Goal: Information Seeking & Learning: Learn about a topic

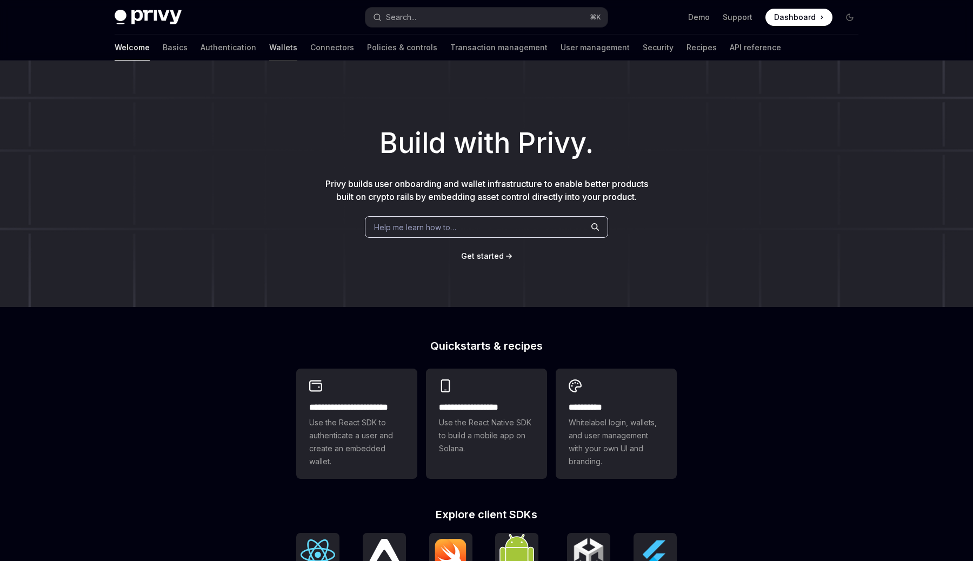
click at [269, 47] on link "Wallets" at bounding box center [283, 48] width 28 height 26
type textarea "*"
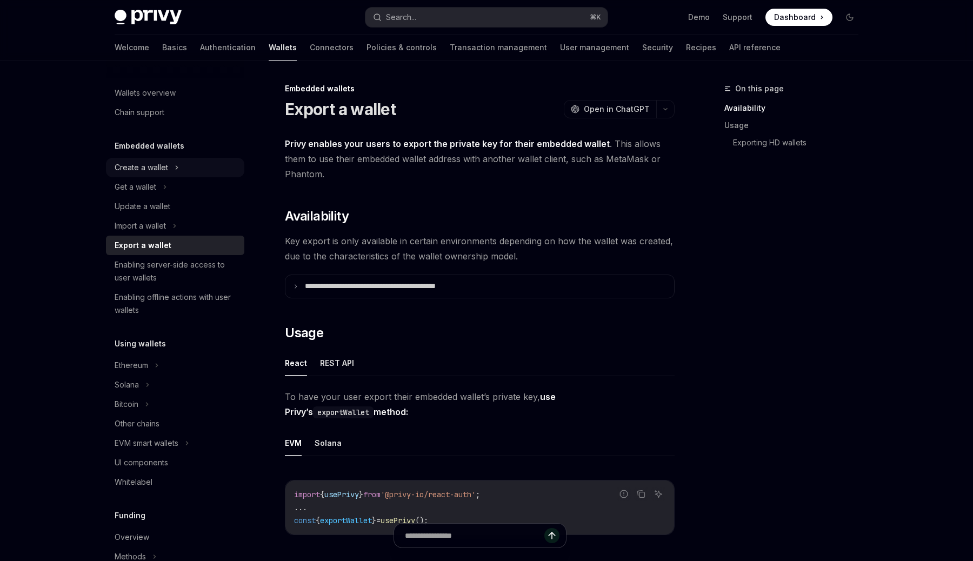
click at [155, 171] on div "Create a wallet" at bounding box center [142, 167] width 54 height 13
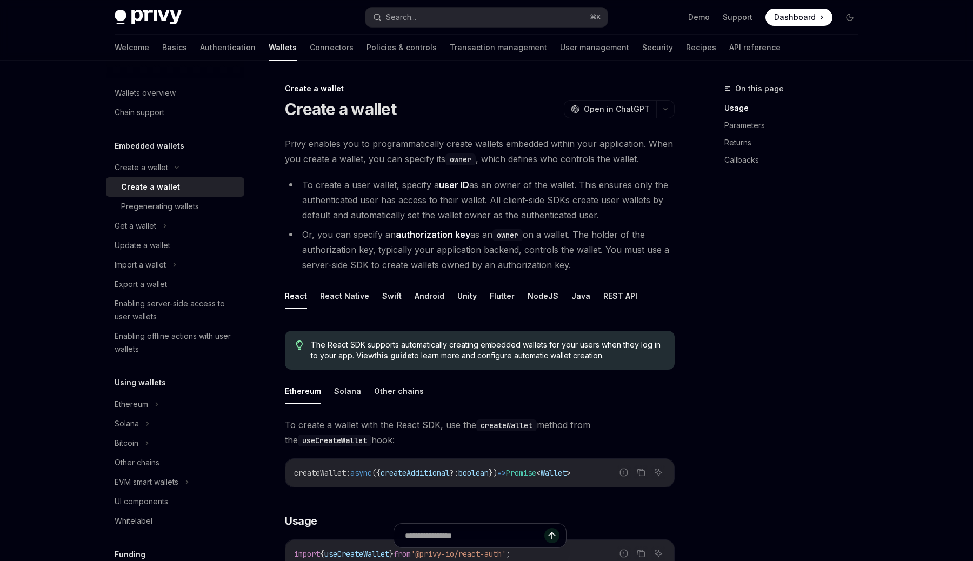
drag, startPoint x: 354, startPoint y: 199, endPoint x: 619, endPoint y: 211, distance: 265.8
click at [619, 211] on li "To create a user wallet, specify a user ID as an owner of the wallet. This ensu…" at bounding box center [480, 199] width 390 height 45
click at [167, 145] on h5 "Embedded wallets" at bounding box center [150, 146] width 70 height 13
click at [151, 165] on div "Create a wallet" at bounding box center [142, 167] width 54 height 13
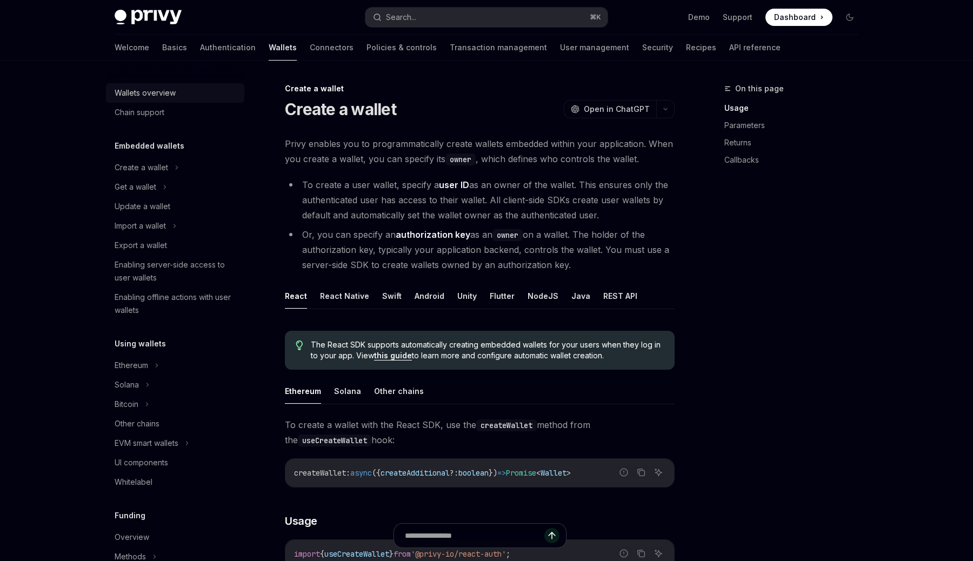
click at [151, 91] on div "Wallets overview" at bounding box center [145, 93] width 61 height 13
type textarea "*"
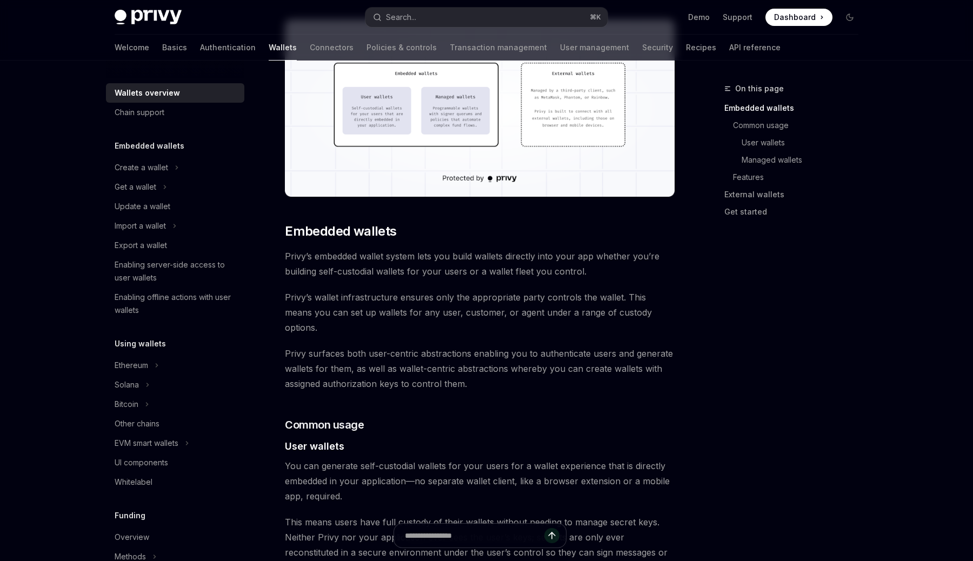
scroll to position [400, 0]
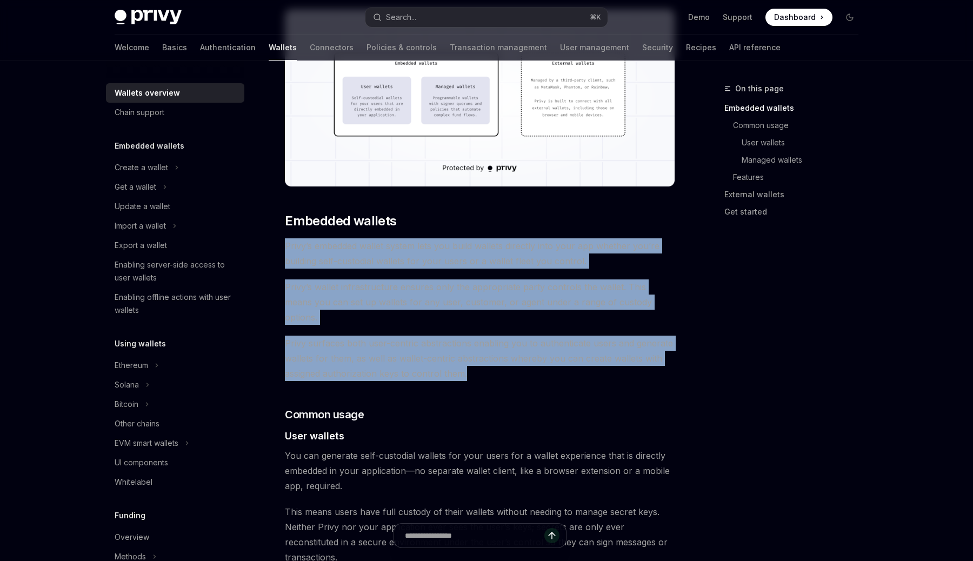
drag, startPoint x: 475, startPoint y: 361, endPoint x: 285, endPoint y: 238, distance: 226.3
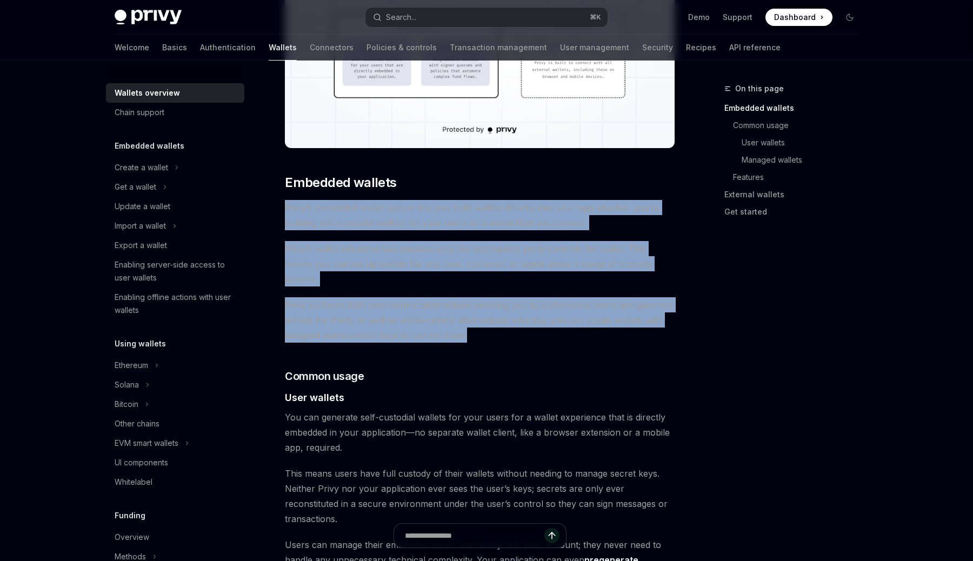
scroll to position [436, 0]
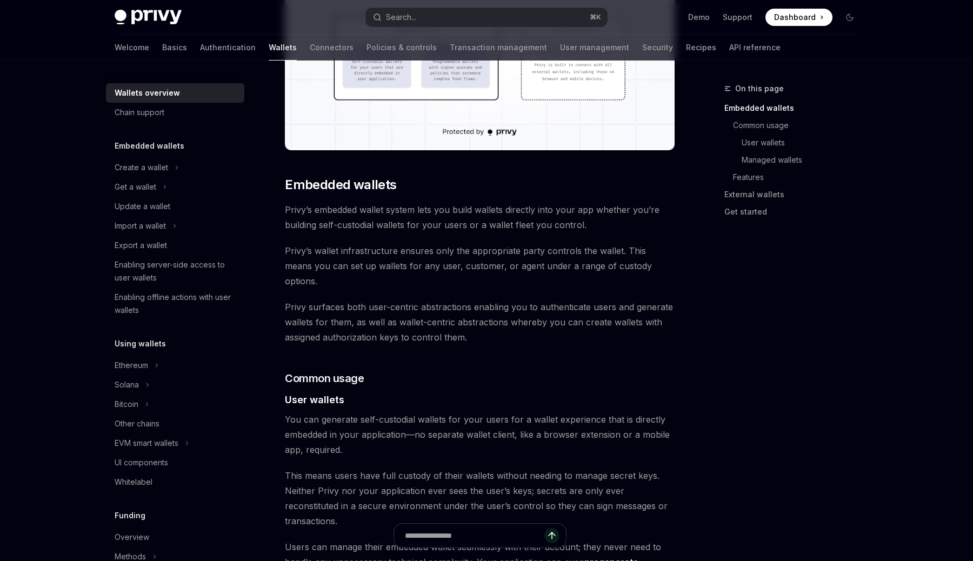
click at [410, 327] on span "Privy surfaces both user-centric abstractions enabling you to authenticate user…" at bounding box center [480, 322] width 390 height 45
click at [448, 318] on span "Privy surfaces both user-centric abstractions enabling you to authenticate user…" at bounding box center [480, 322] width 390 height 45
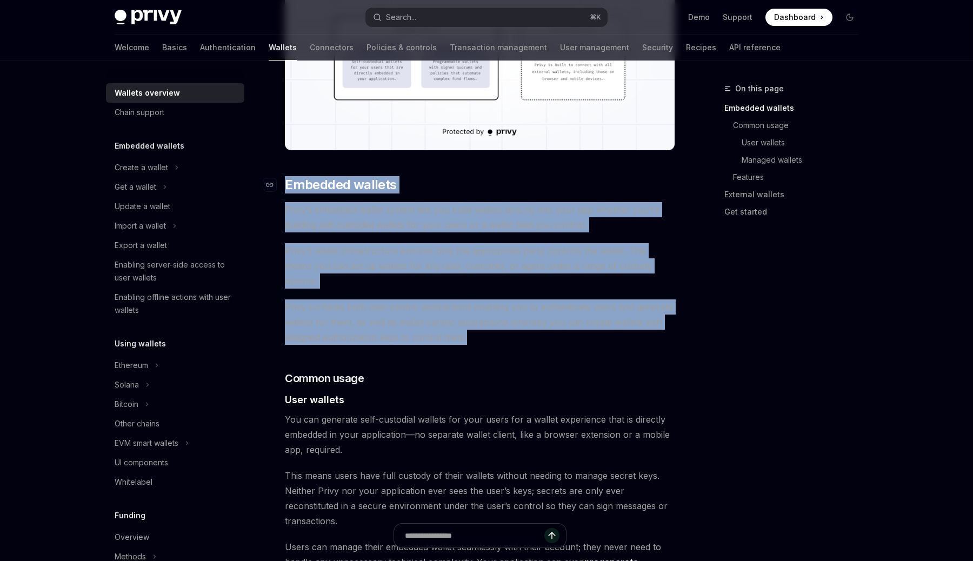
drag, startPoint x: 484, startPoint y: 316, endPoint x: 282, endPoint y: 178, distance: 244.3
copy div "​ Embedded wallets Privy’s embedded wallet system lets you build wallets direct…"
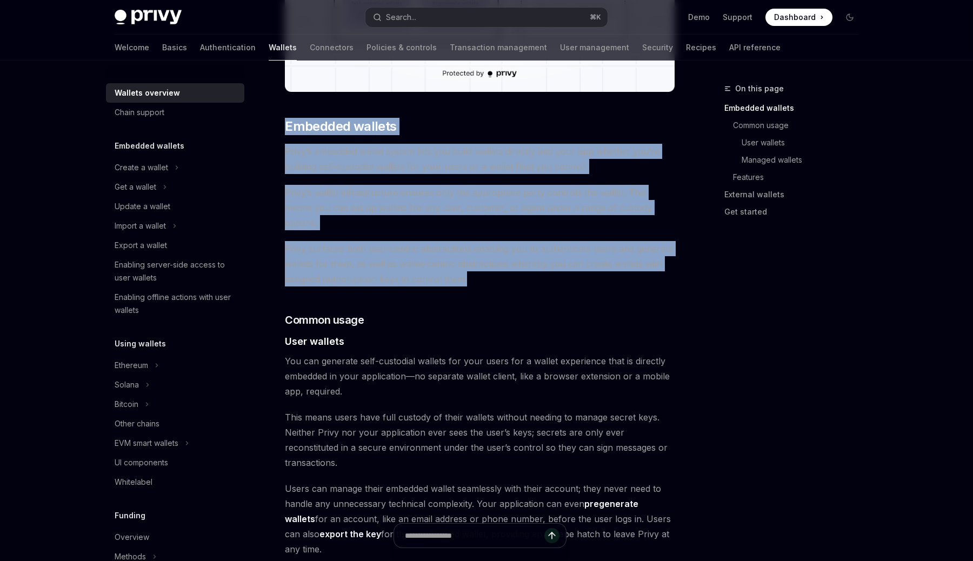
scroll to position [575, 0]
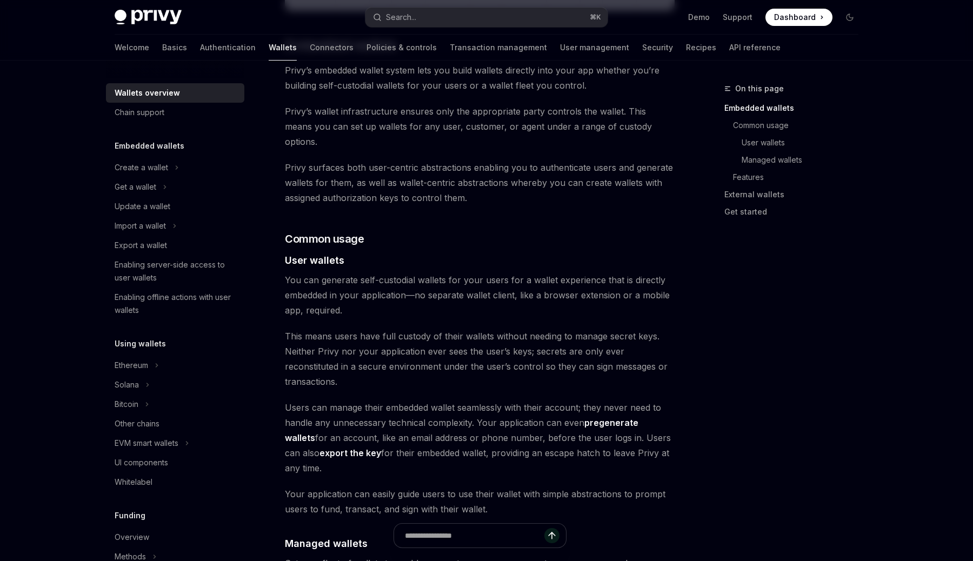
click at [474, 400] on span "Users can manage their embedded wallet seamlessly with their account; they neve…" at bounding box center [480, 438] width 390 height 76
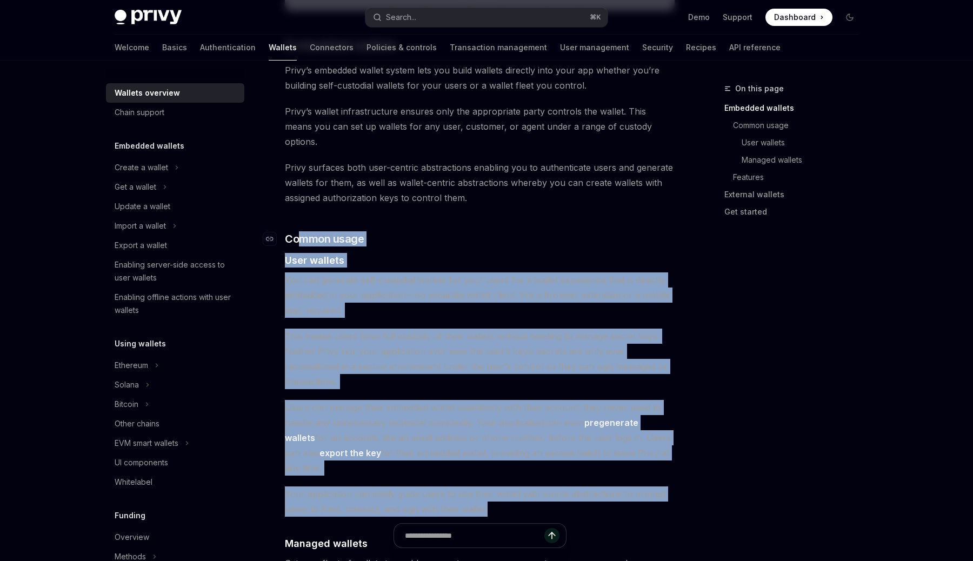
drag, startPoint x: 518, startPoint y: 463, endPoint x: 299, endPoint y: 225, distance: 323.4
click at [299, 225] on div "Privy builds wallet infrastructure that empowers users and applications to tran…" at bounding box center [480, 519] width 390 height 1916
copy div "mmon usage ​ User wallets You can generate self-custodial wallets for your user…"
